Goal: Task Accomplishment & Management: Use online tool/utility

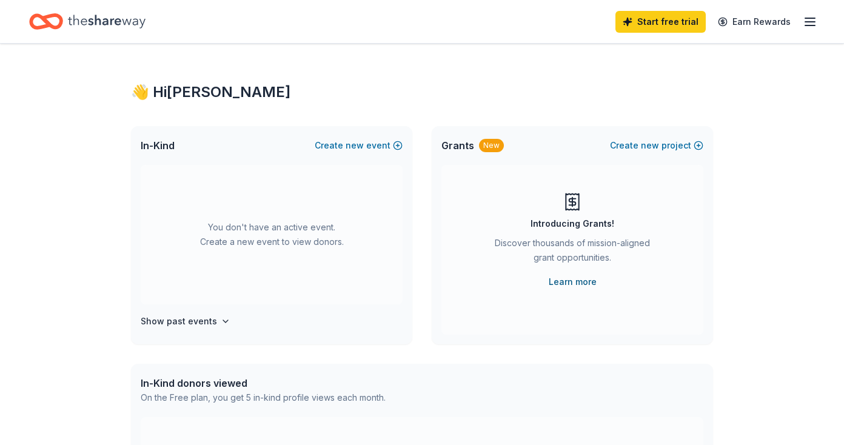
click at [580, 283] on link "Learn more" at bounding box center [573, 282] width 48 height 15
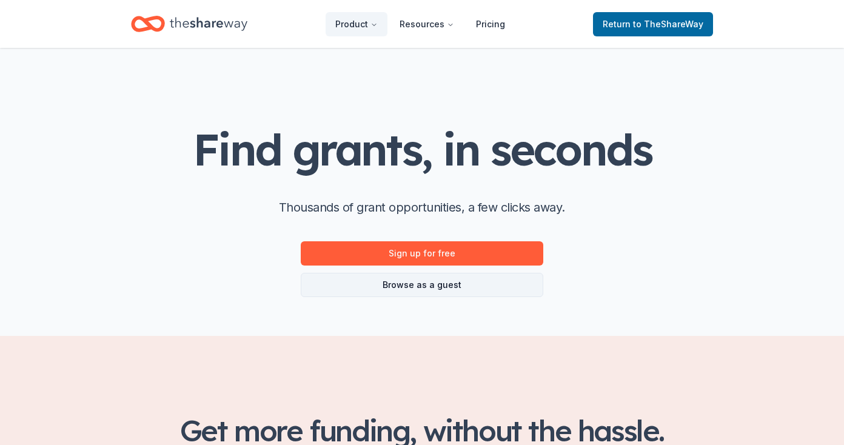
click at [449, 286] on link "Browse as a guest" at bounding box center [422, 285] width 243 height 24
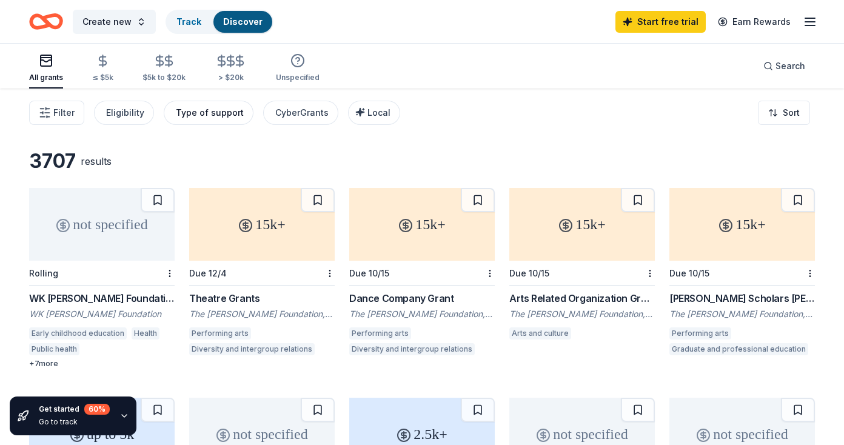
click at [193, 101] on button "Type of support" at bounding box center [209, 113] width 90 height 24
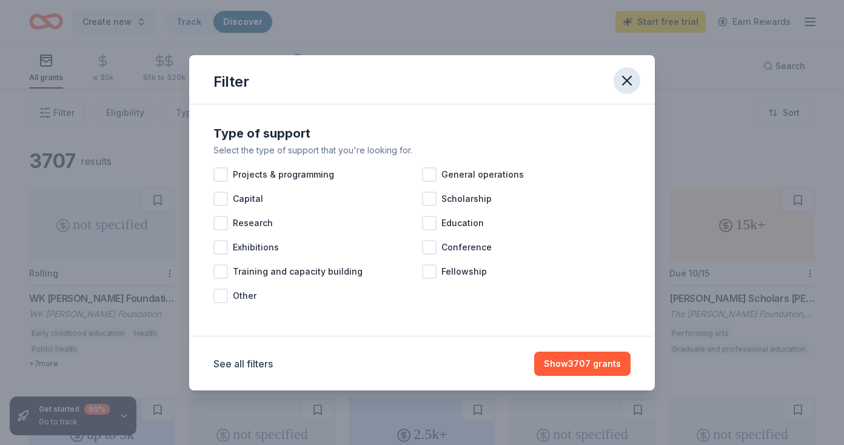
click at [628, 80] on icon "button" at bounding box center [627, 80] width 17 height 17
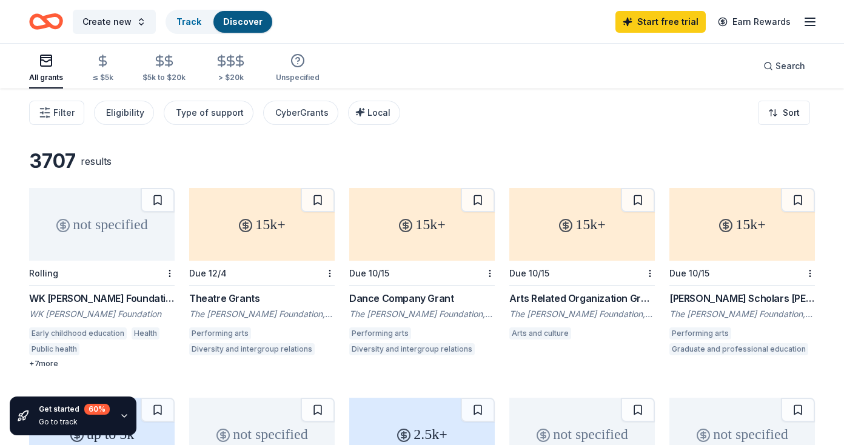
click at [50, 27] on icon "Home" at bounding box center [51, 21] width 19 height 12
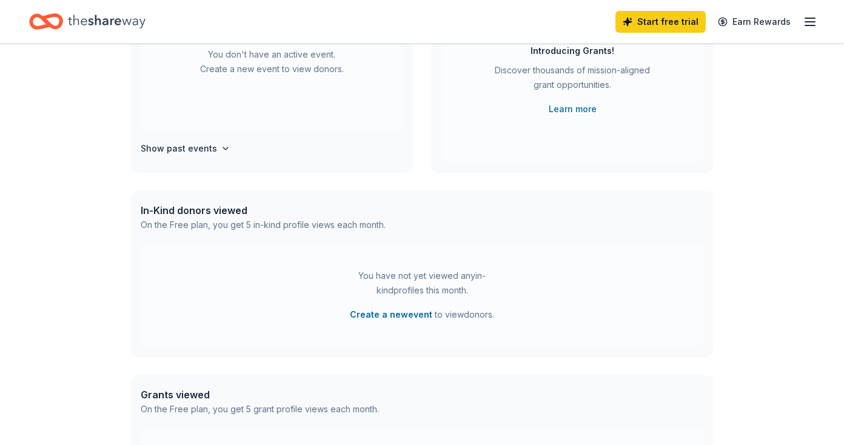
scroll to position [169, 0]
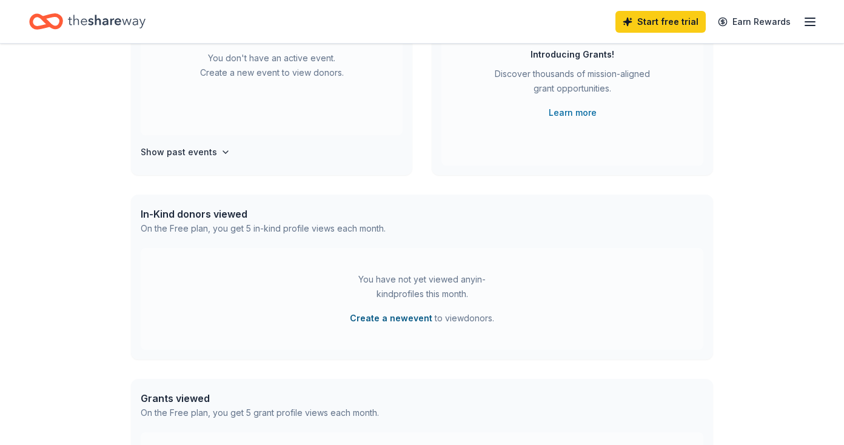
click at [386, 317] on button "Create a new event" at bounding box center [391, 318] width 82 height 15
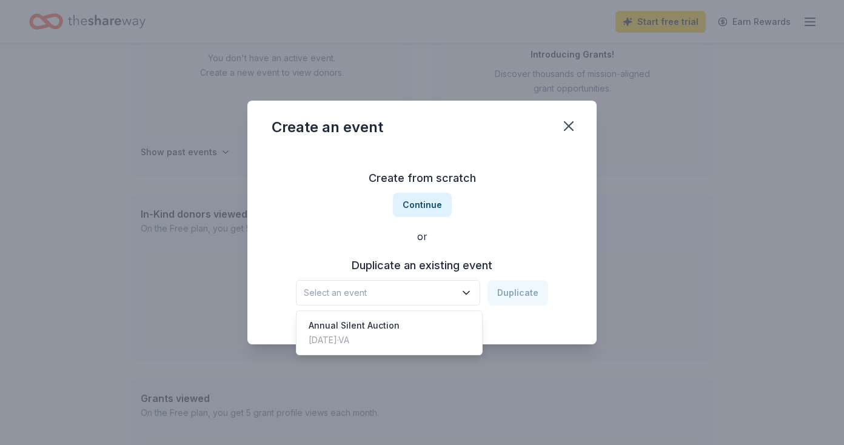
click at [389, 294] on span "Select an event" at bounding box center [380, 293] width 152 height 15
click at [374, 326] on div "Annual Silent Auction" at bounding box center [354, 325] width 91 height 15
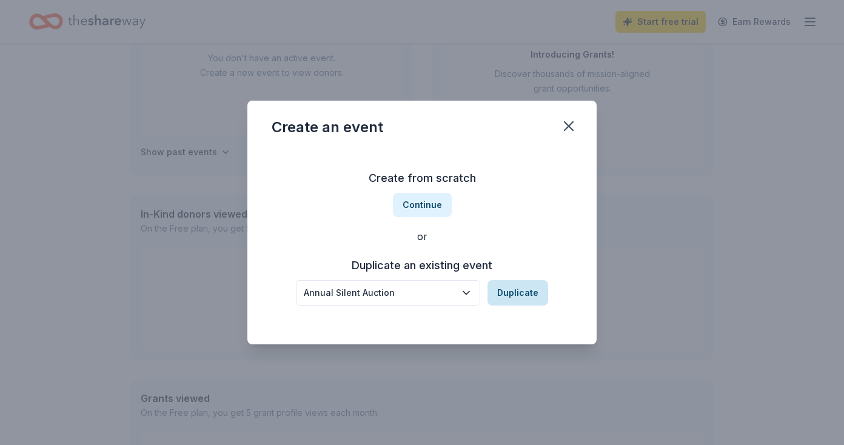
click at [535, 298] on button "Duplicate" at bounding box center [518, 292] width 61 height 25
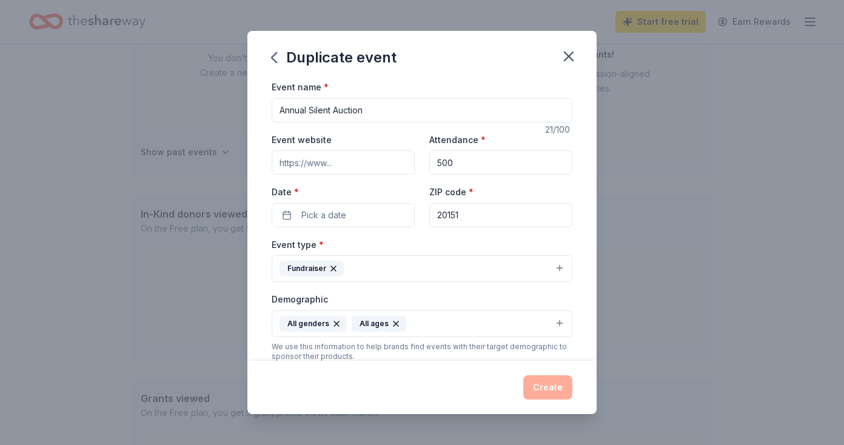
click at [371, 156] on input "Event website" at bounding box center [343, 162] width 143 height 24
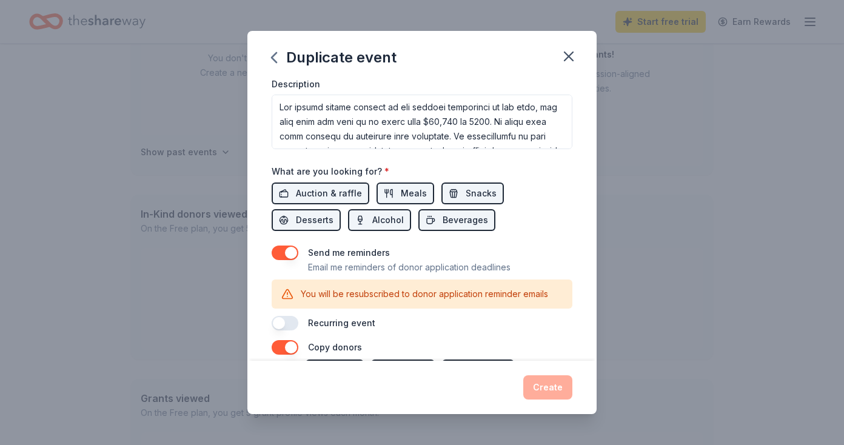
scroll to position [454, 0]
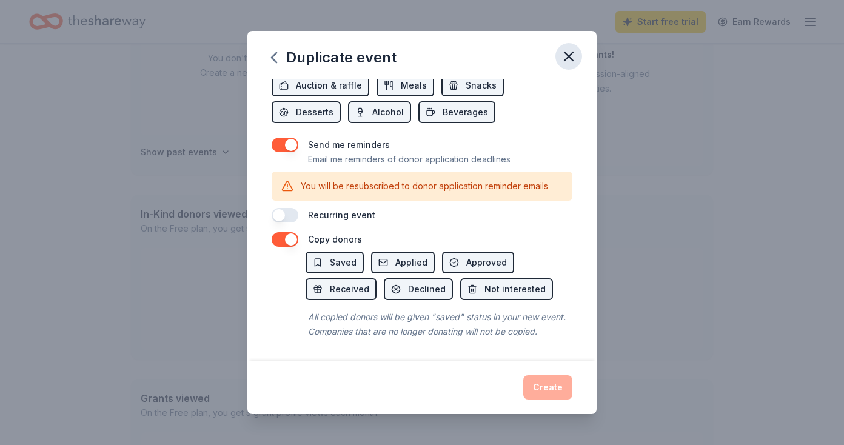
click at [569, 55] on icon "button" at bounding box center [569, 56] width 8 height 8
